Goal: Task Accomplishment & Management: Manage account settings

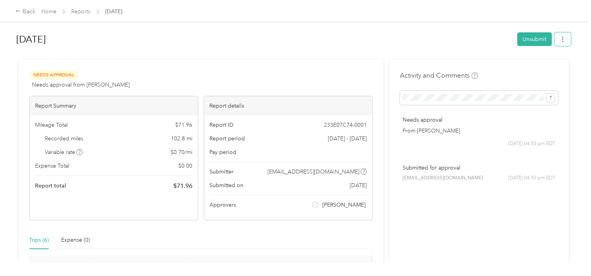
click at [560, 36] on span "button" at bounding box center [562, 39] width 5 height 7
drag, startPoint x: 559, startPoint y: 36, endPoint x: 357, endPoint y: 56, distance: 203.2
click at [357, 56] on div at bounding box center [293, 56] width 555 height 8
drag, startPoint x: 554, startPoint y: 43, endPoint x: 357, endPoint y: 226, distance: 268.8
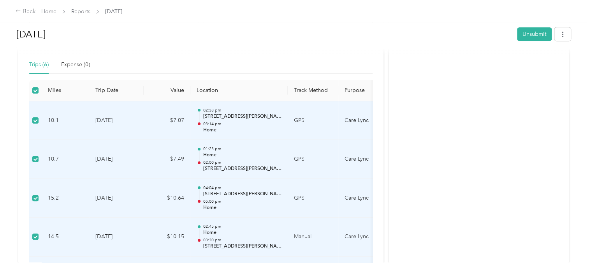
scroll to position [174, 0]
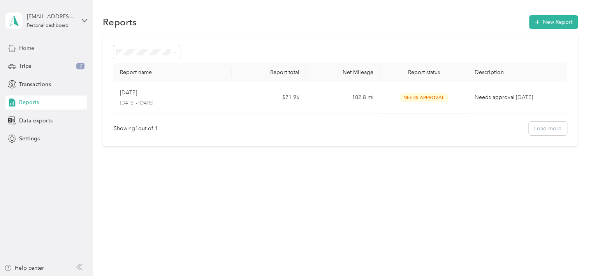
click at [31, 43] on div "Home" at bounding box center [46, 48] width 82 height 14
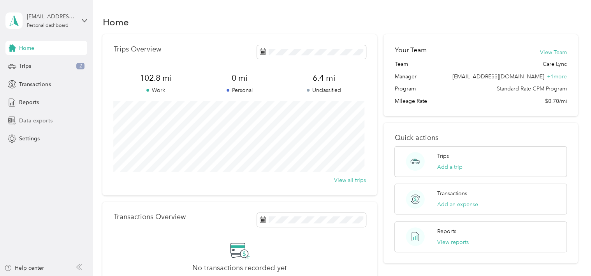
click at [29, 120] on span "Data exports" at bounding box center [35, 120] width 33 height 8
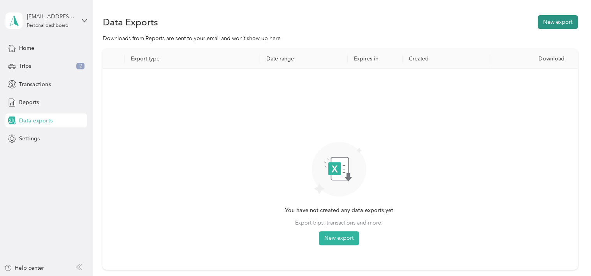
click at [546, 18] on button "New export" at bounding box center [558, 22] width 40 height 14
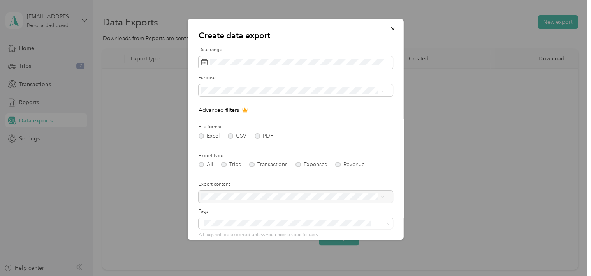
click at [306, 73] on form "Date range Purpose Advanced filters File format Excel CSV PDF Export type All T…" at bounding box center [296, 168] width 194 height 245
click at [291, 65] on span at bounding box center [296, 62] width 194 height 13
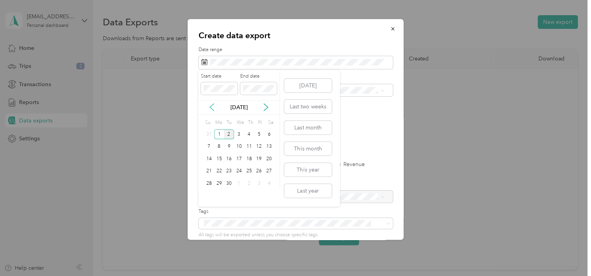
click at [213, 108] on icon at bounding box center [212, 107] width 8 height 8
click at [323, 134] on button "Last month" at bounding box center [308, 128] width 48 height 14
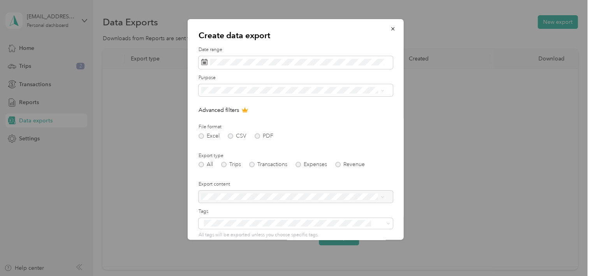
click at [323, 134] on div "Excel CSV PDF" at bounding box center [296, 135] width 194 height 5
click at [287, 117] on div "Care Lync" at bounding box center [293, 117] width 178 height 8
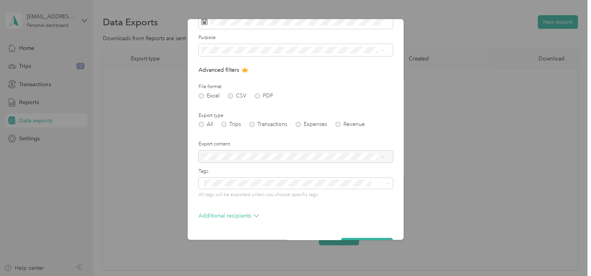
scroll to position [48, 0]
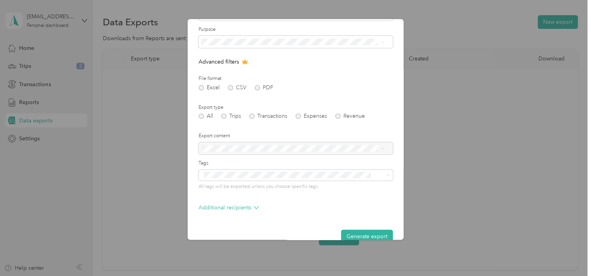
click at [221, 114] on div "All Trips Transactions Expenses Revenue" at bounding box center [296, 115] width 194 height 5
click at [224, 115] on div "All Trips Transactions Expenses Revenue" at bounding box center [296, 115] width 194 height 5
click at [226, 116] on div "All Trips Transactions Expenses Revenue" at bounding box center [296, 115] width 194 height 5
click at [222, 116] on div "All Trips Transactions Expenses Revenue" at bounding box center [296, 115] width 194 height 5
click at [226, 115] on div "All Trips Transactions Expenses Revenue" at bounding box center [296, 115] width 194 height 5
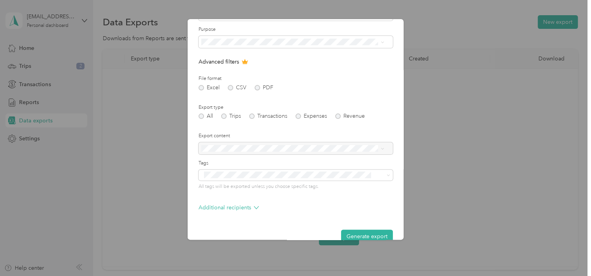
scroll to position [62, 0]
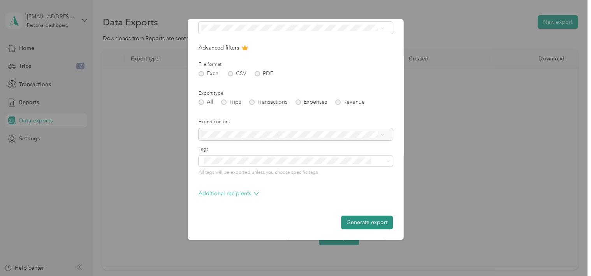
click at [374, 221] on button "Generate export" at bounding box center [367, 222] width 52 height 14
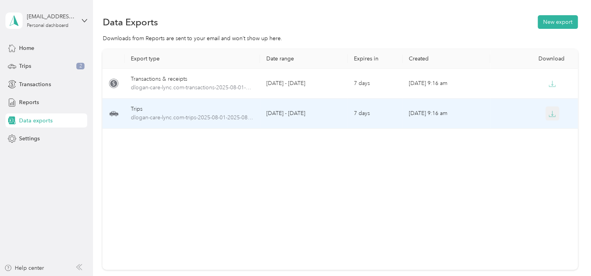
click at [549, 116] on icon "button" at bounding box center [552, 113] width 7 height 7
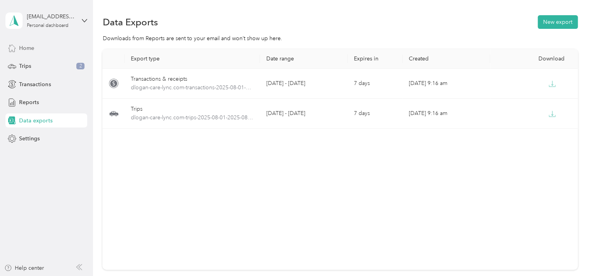
click at [39, 53] on div "Home" at bounding box center [46, 48] width 82 height 14
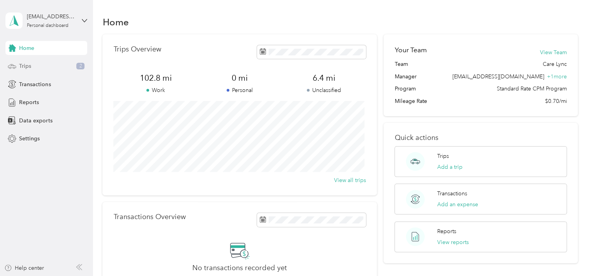
click at [33, 69] on div "Trips 2" at bounding box center [46, 66] width 82 height 14
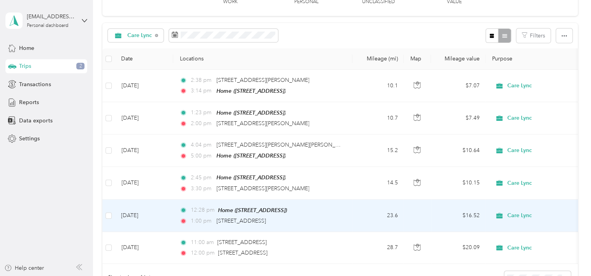
scroll to position [136, 0]
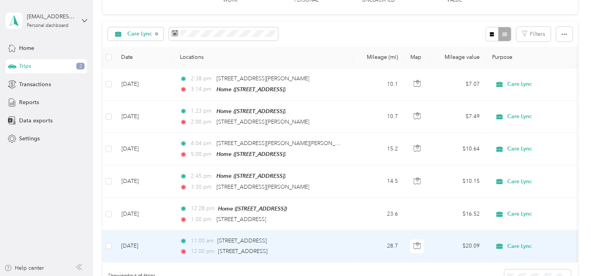
click at [104, 243] on td at bounding box center [108, 246] width 12 height 32
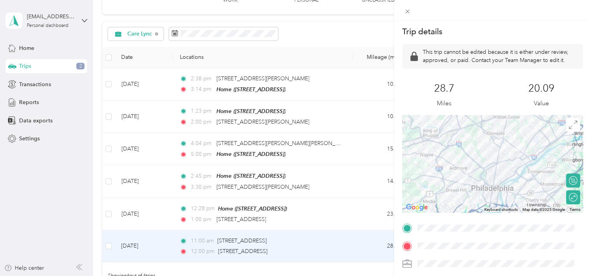
click at [112, 241] on div "Trip details This trip cannot be edited because it is either under review, appr…" at bounding box center [295, 138] width 591 height 276
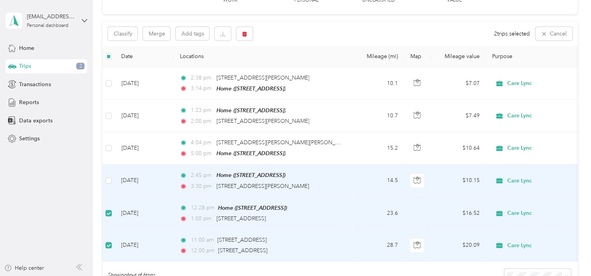
click at [112, 178] on td at bounding box center [108, 180] width 12 height 32
click at [107, 184] on td at bounding box center [108, 180] width 12 height 32
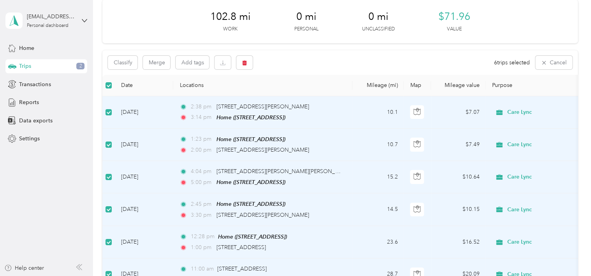
scroll to position [106, 0]
click at [226, 66] on button "button" at bounding box center [223, 63] width 16 height 14
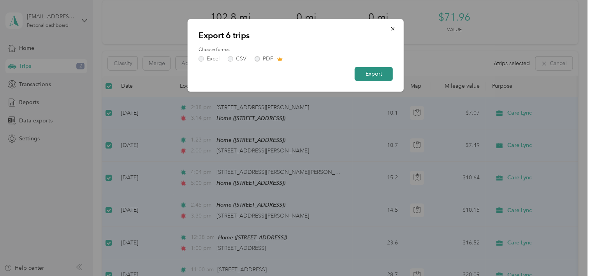
click at [383, 76] on button "Export" at bounding box center [374, 74] width 38 height 14
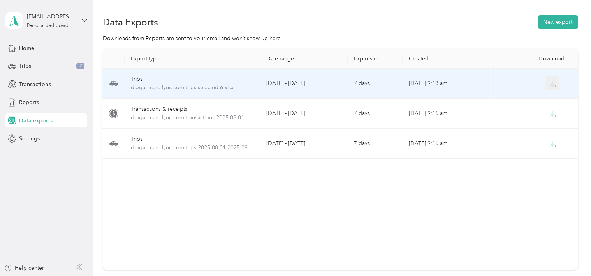
click at [550, 84] on icon "button" at bounding box center [552, 83] width 7 height 7
